Goal: Transaction & Acquisition: Purchase product/service

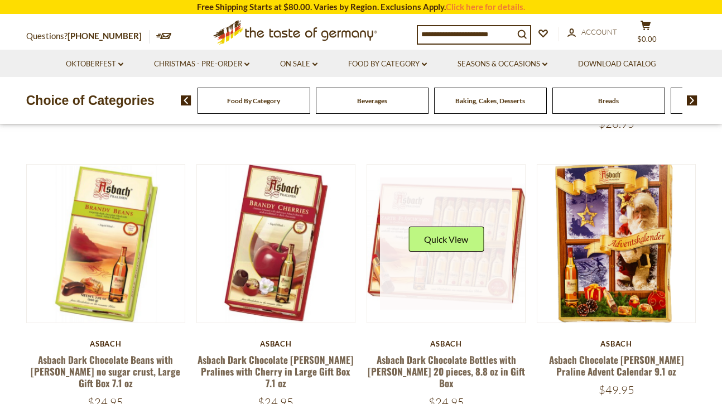
scroll to position [341, 0]
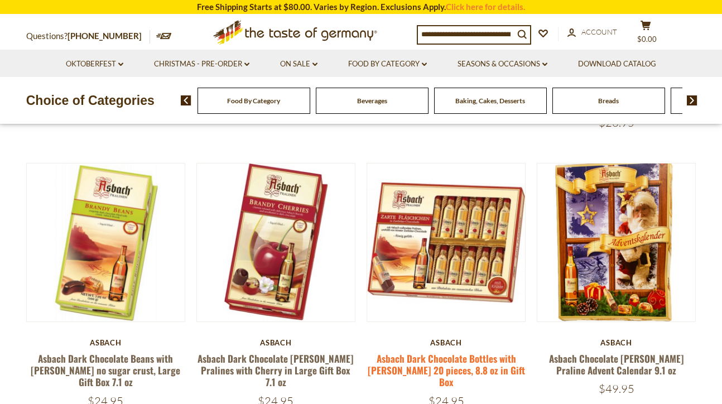
click at [494, 357] on link "Asbach Dark Chocolate Bottles with [PERSON_NAME] 20 pieces, 8.8 oz in Gift Box" at bounding box center [446, 370] width 157 height 38
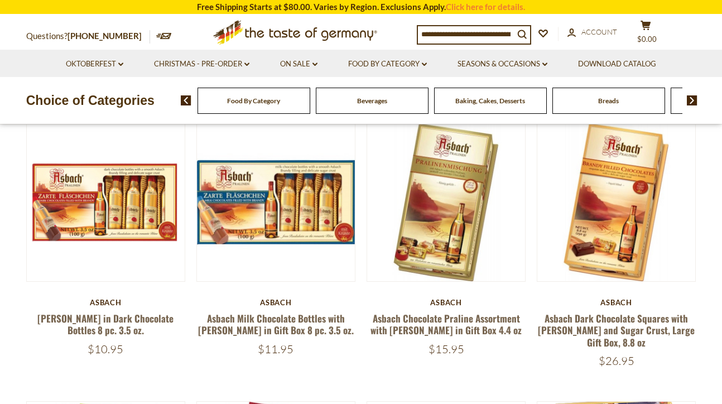
scroll to position [102, 0]
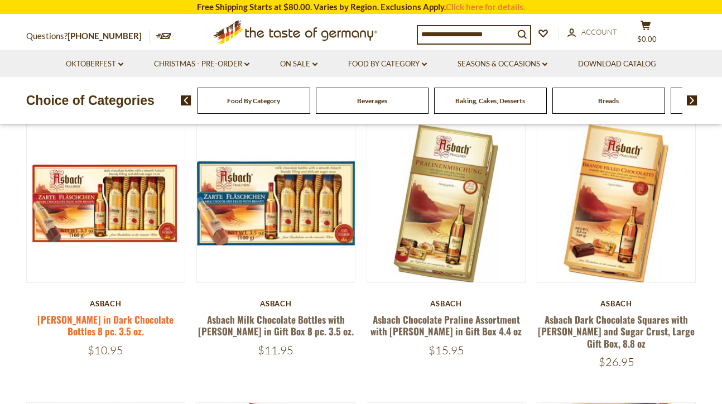
click at [156, 322] on link "[PERSON_NAME] in Dark Chocolate Bottles 8 pc. 3.5 oz." at bounding box center [105, 325] width 136 height 26
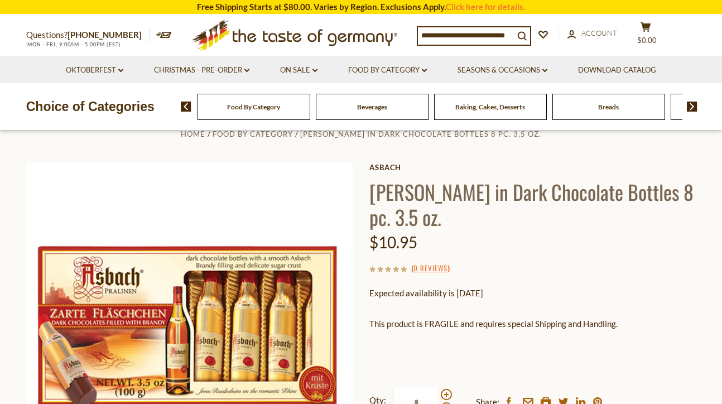
scroll to position [30, 0]
